Goal: Task Accomplishment & Management: Complete application form

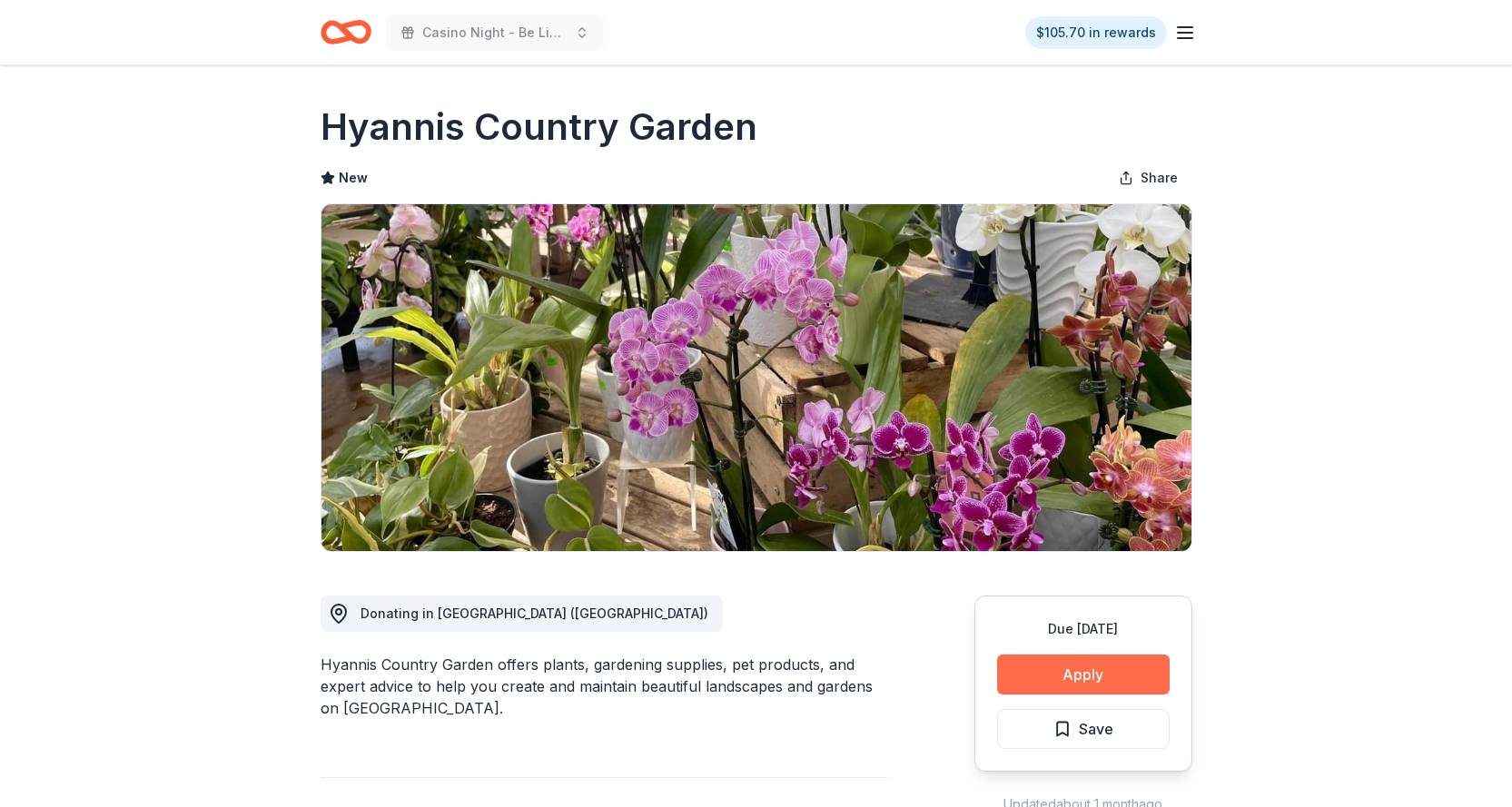
click at [1079, 677] on button "Apply" at bounding box center [1084, 674] width 172 height 40
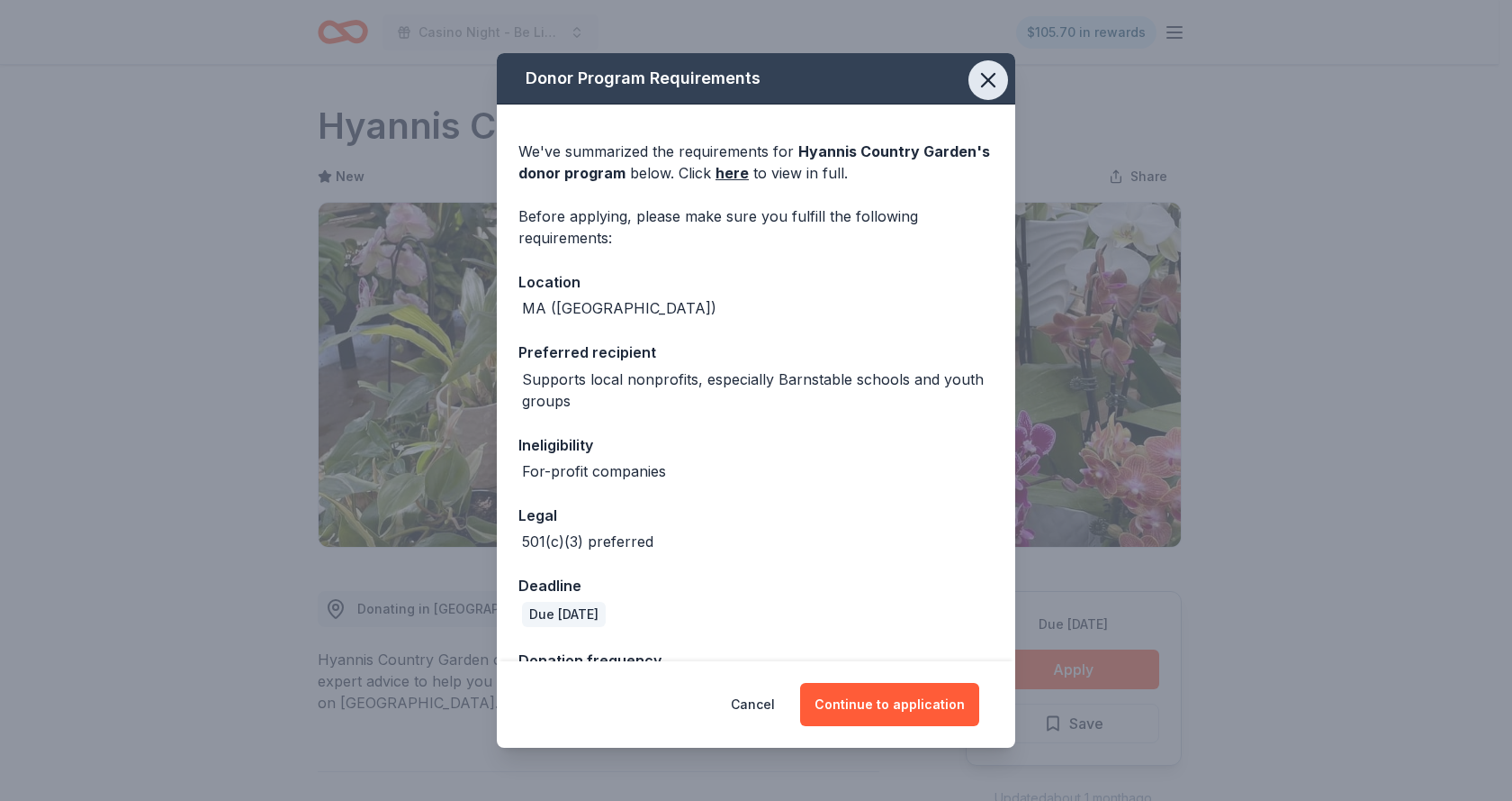
click at [979, 73] on icon "button" at bounding box center [989, 80] width 25 height 25
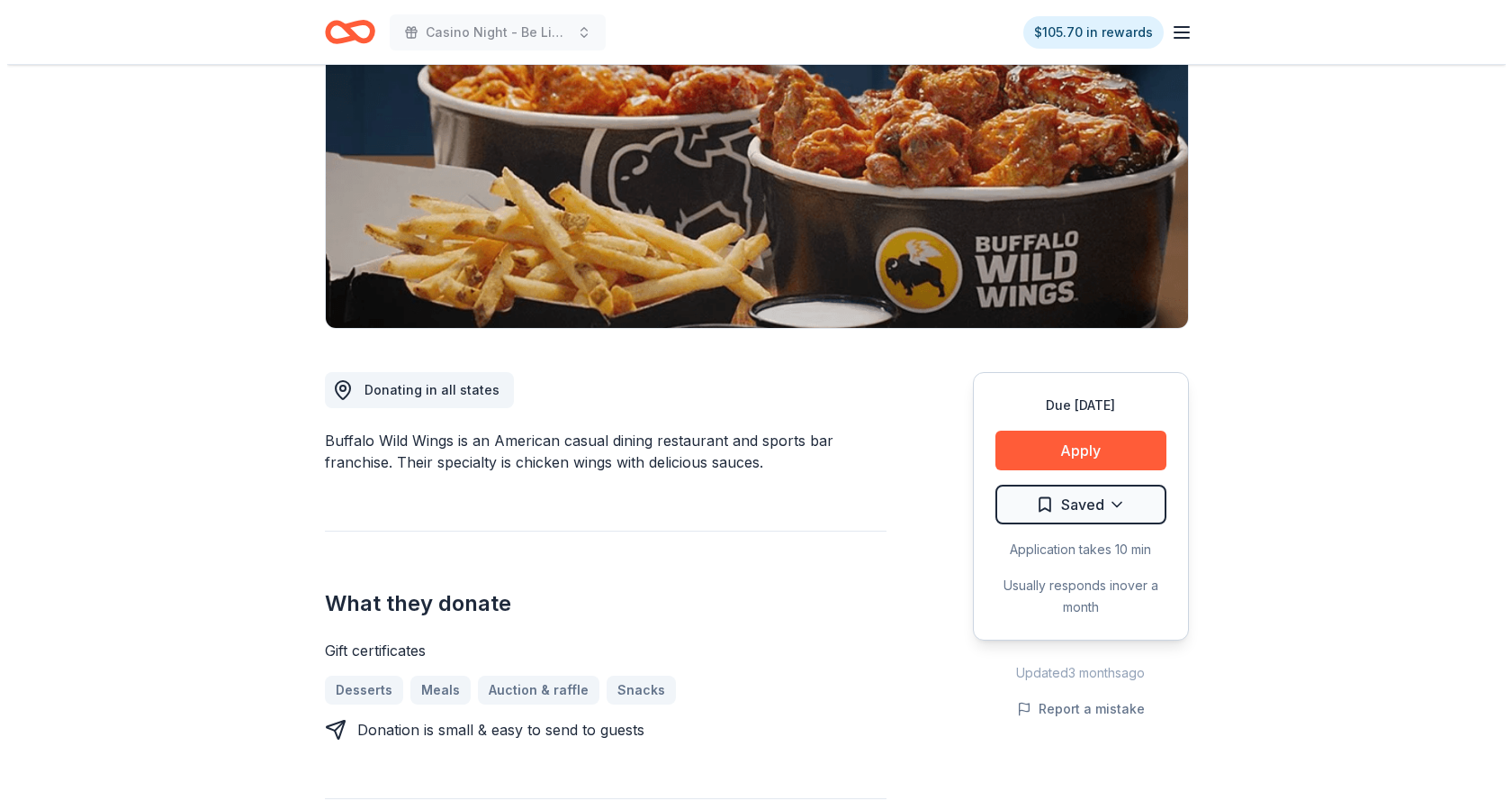
scroll to position [275, 0]
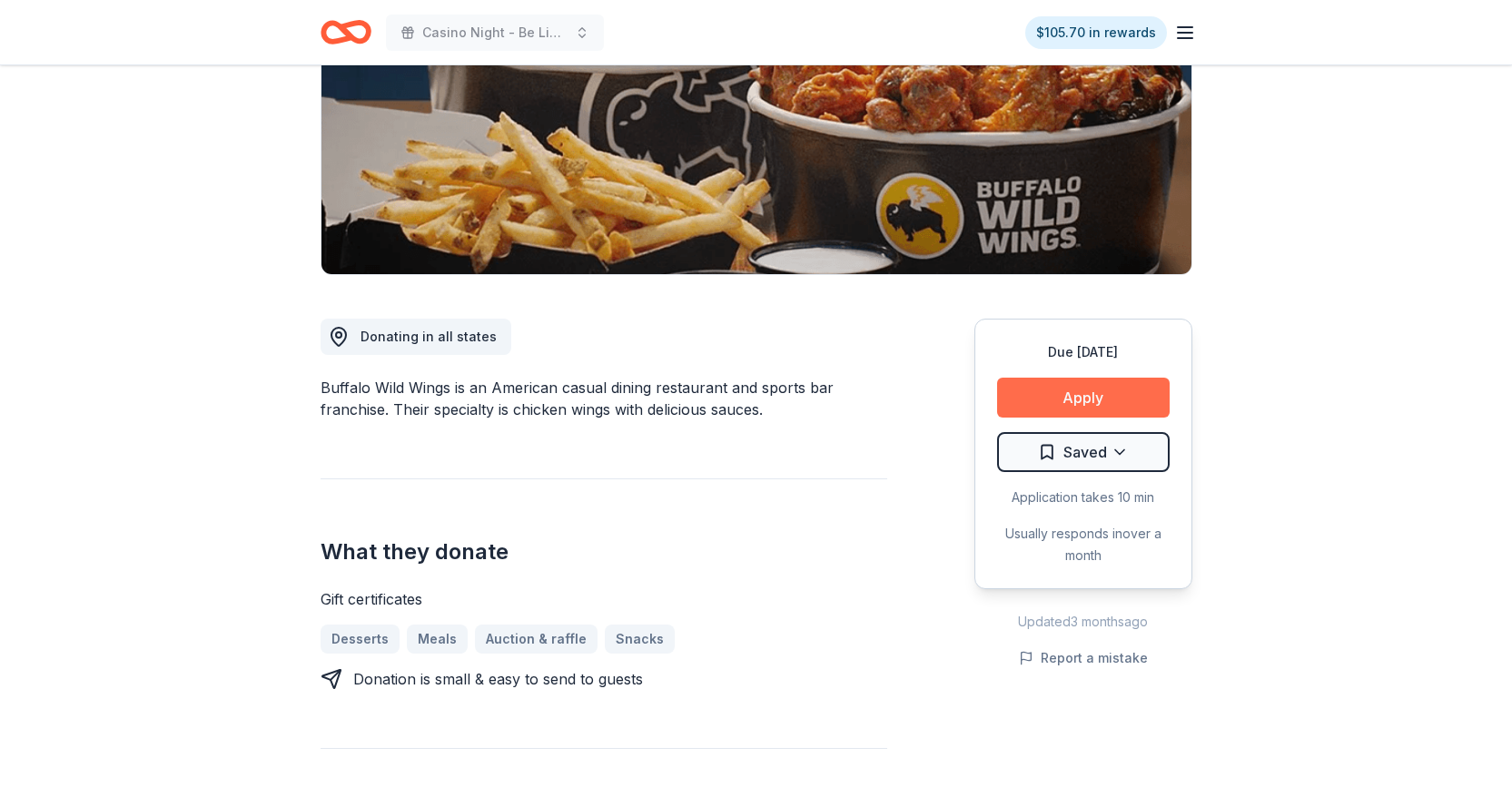
click at [1080, 396] on button "Apply" at bounding box center [1084, 398] width 172 height 40
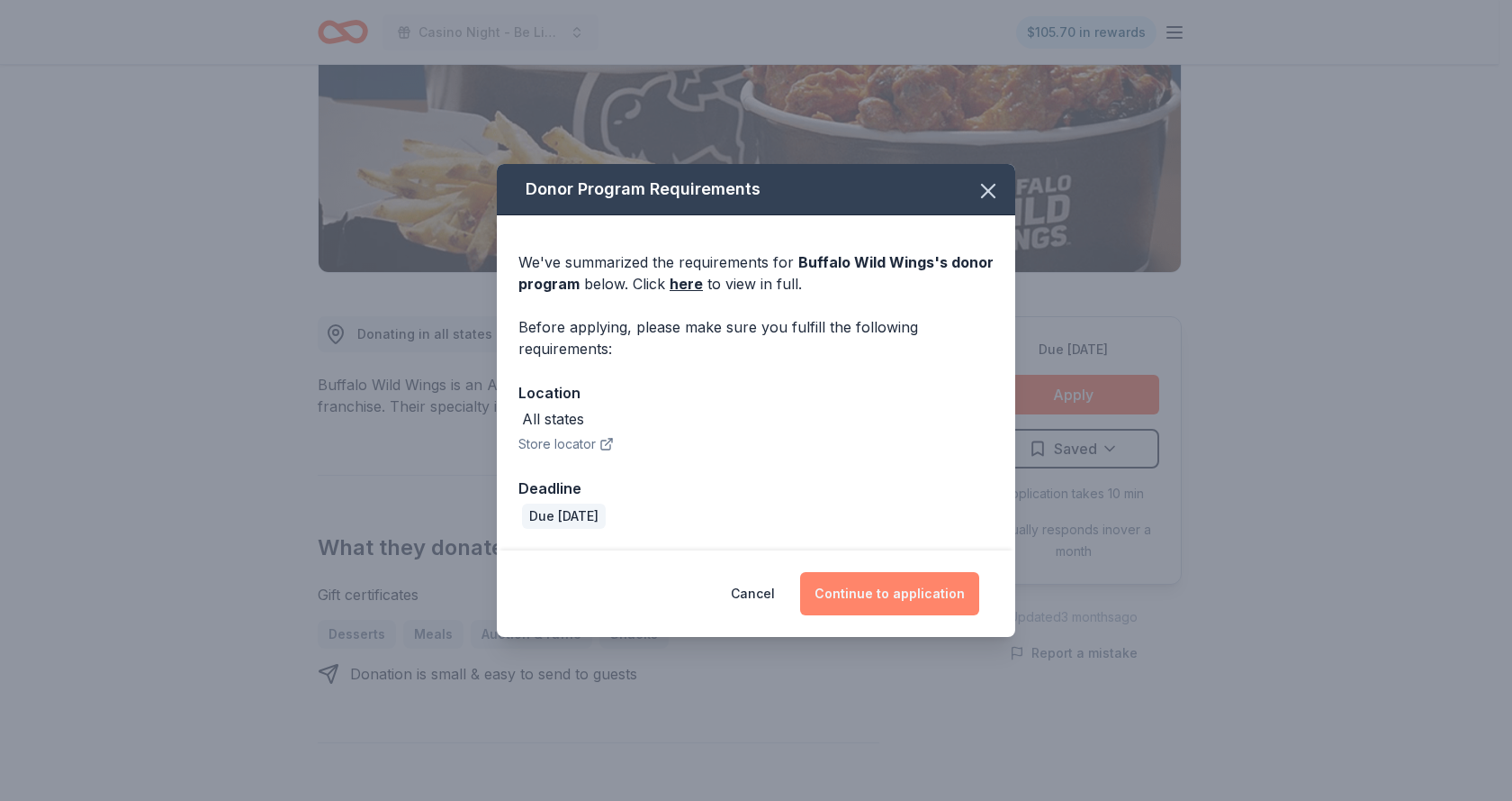
click at [892, 590] on button "Continue to application" at bounding box center [890, 593] width 179 height 43
